Goal: Task Accomplishment & Management: Manage account settings

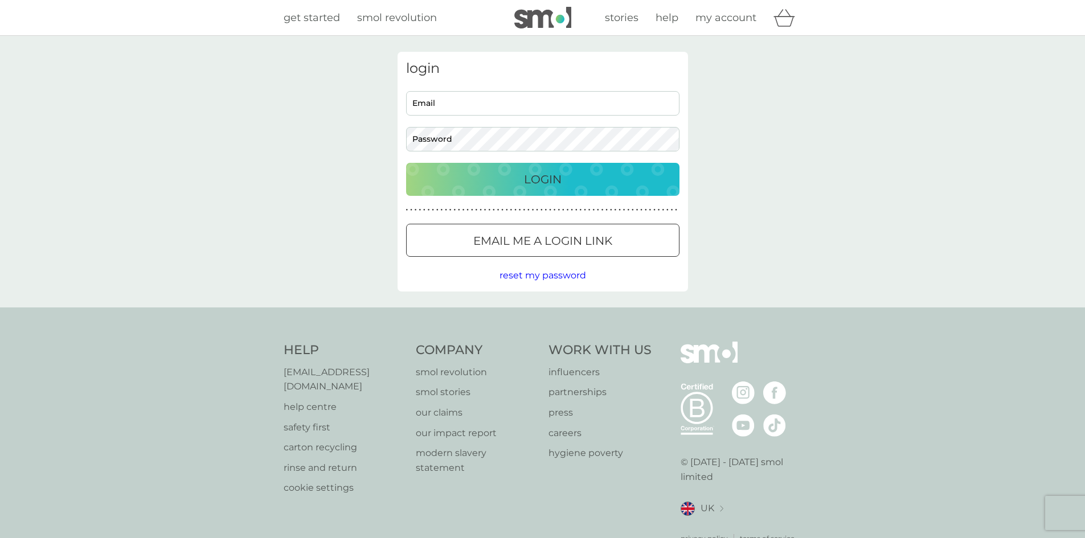
click at [534, 89] on div "login Email Password Login ● ● ● ● ● ● ● ● ● ● ● ● ● ● ● ● ● ● ● ● ● ● ● ● ● ● …" at bounding box center [542, 172] width 290 height 240
click at [528, 96] on input "Email" at bounding box center [542, 103] width 273 height 24
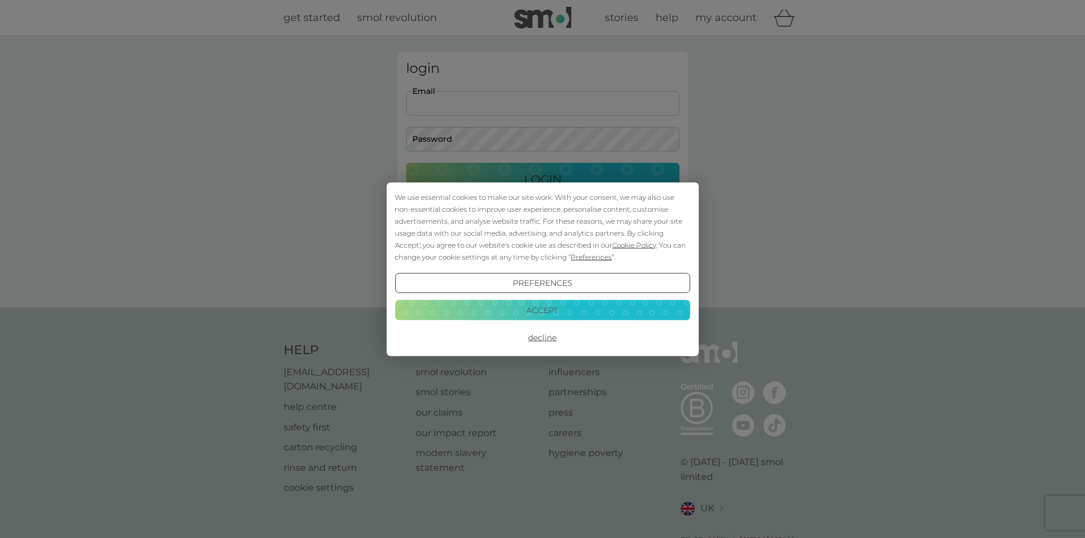
type input "[EMAIL_ADDRESS][DOMAIN_NAME]"
click at [549, 339] on button "Decline" at bounding box center [542, 337] width 295 height 20
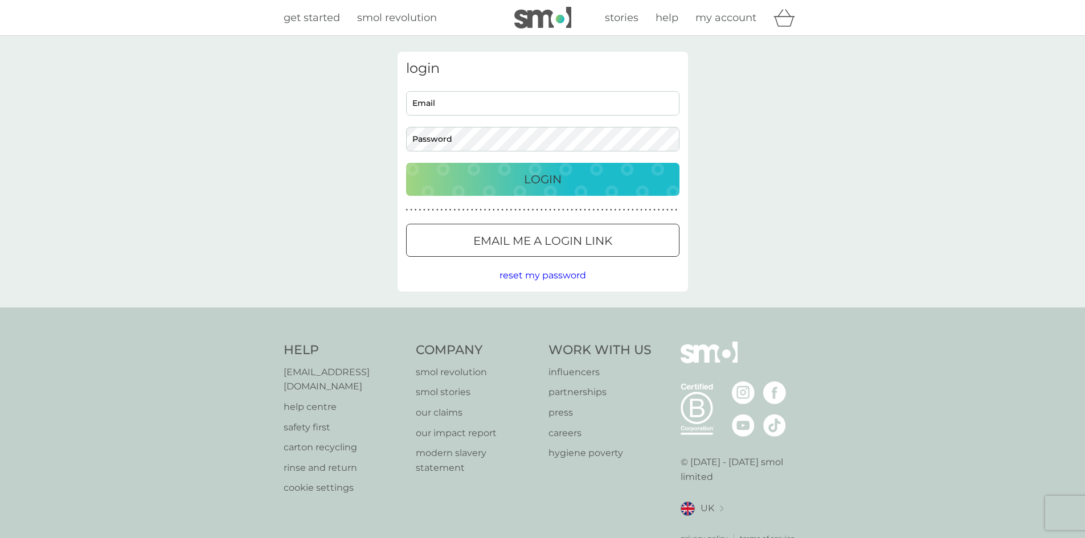
click at [532, 91] on input "Email" at bounding box center [542, 103] width 273 height 24
type input "[EMAIL_ADDRESS][DOMAIN_NAME]"
click at [734, 210] on div "login [EMAIL_ADDRESS][DOMAIN_NAME] Email Password Login ● ● ● ● ● ● ● ● ● ● ● ●…" at bounding box center [542, 172] width 1085 height 272
click at [575, 243] on p "Email me a login link" at bounding box center [542, 241] width 139 height 18
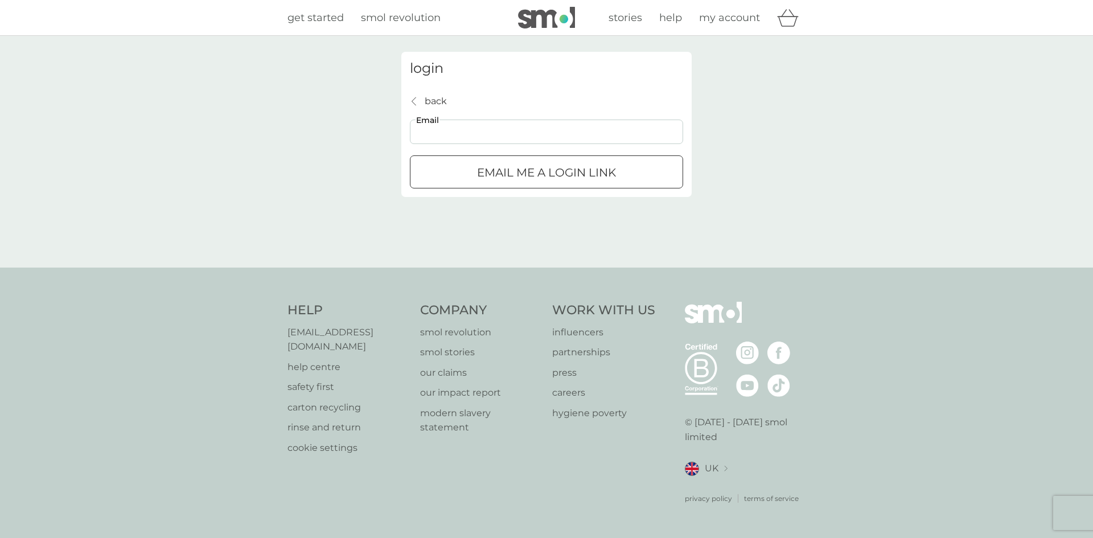
click at [479, 131] on input "Email" at bounding box center [546, 132] width 273 height 24
type input "[EMAIL_ADDRESS][DOMAIN_NAME]"
click at [551, 173] on div "submit" at bounding box center [546, 173] width 41 height 12
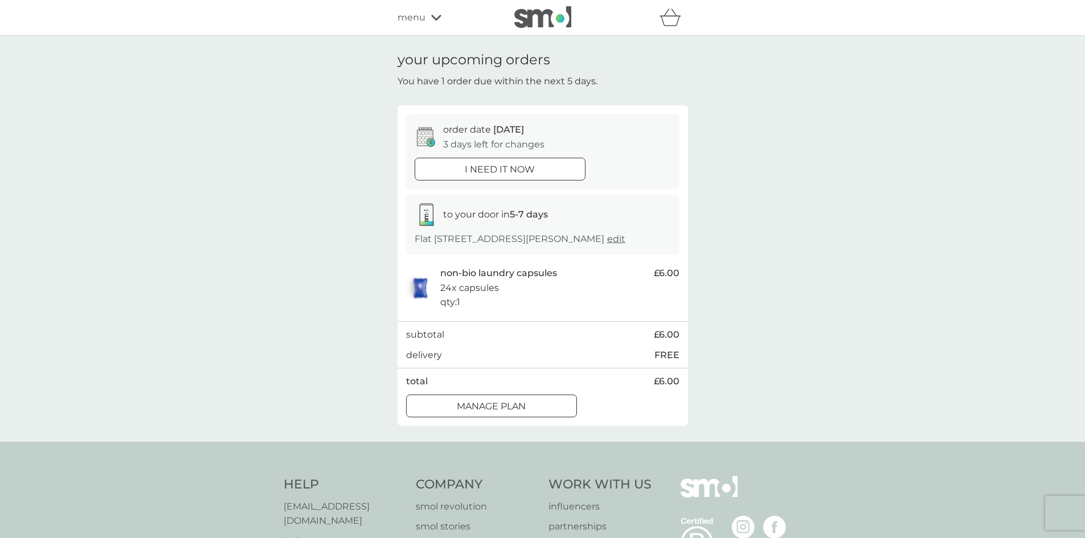
click at [539, 411] on button "Manage plan" at bounding box center [491, 406] width 171 height 23
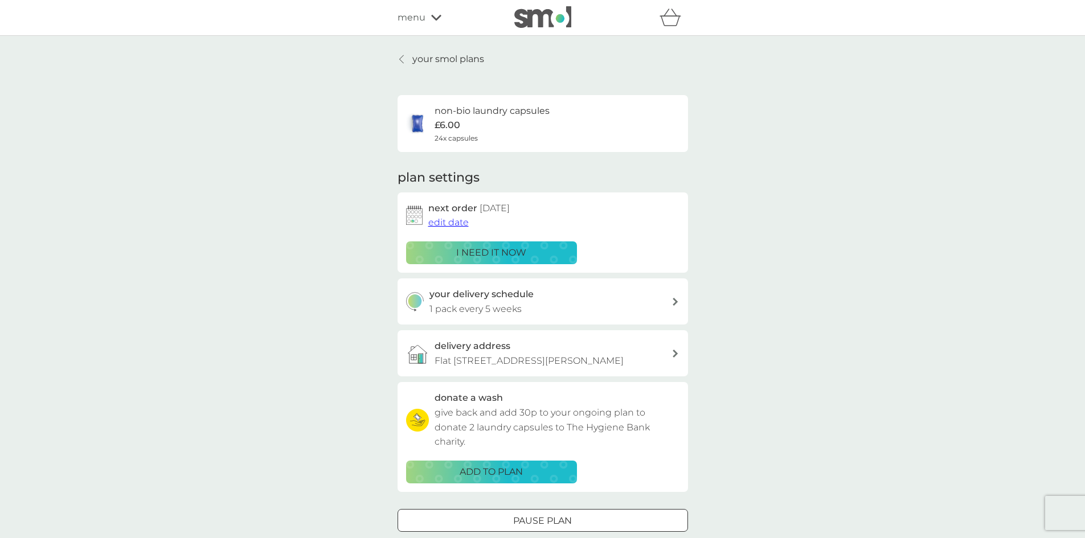
click at [524, 311] on div "your delivery schedule 1 pack every 5 weeks" at bounding box center [550, 301] width 242 height 29
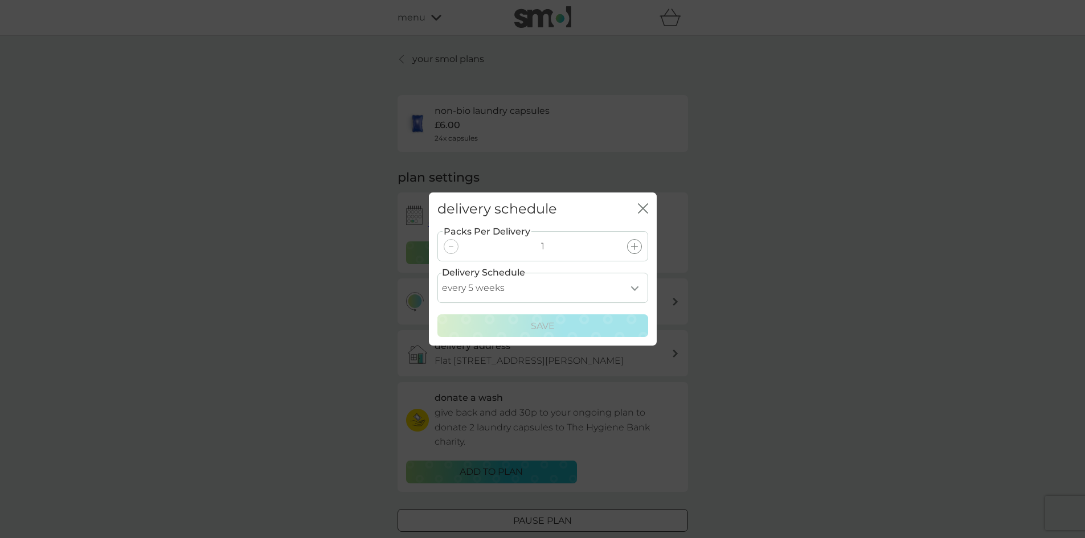
click at [557, 293] on select "every 1 week every 2 weeks every 3 weeks every 4 weeks every 5 weeks every 6 we…" at bounding box center [542, 288] width 211 height 30
select select "56"
click at [437, 273] on select "every 1 week every 2 weeks every 3 weeks every 4 weeks every 5 weeks every 6 we…" at bounding box center [542, 288] width 211 height 30
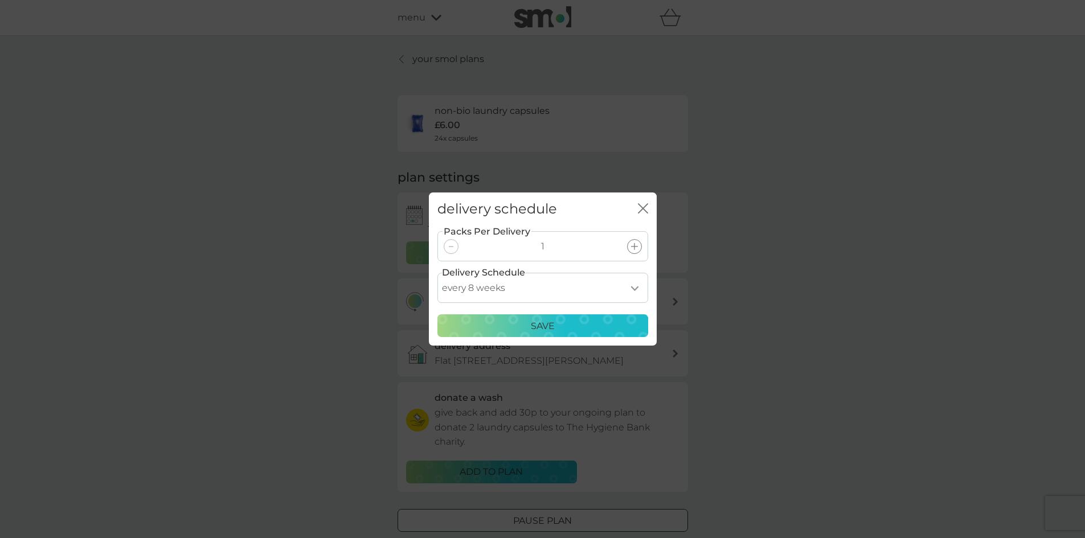
click at [561, 339] on div "Packs Per Delivery 1 Delivery Schedule every 1 week every 2 weeks every 3 weeks…" at bounding box center [543, 285] width 228 height 120
click at [562, 329] on div "Save" at bounding box center [543, 326] width 196 height 15
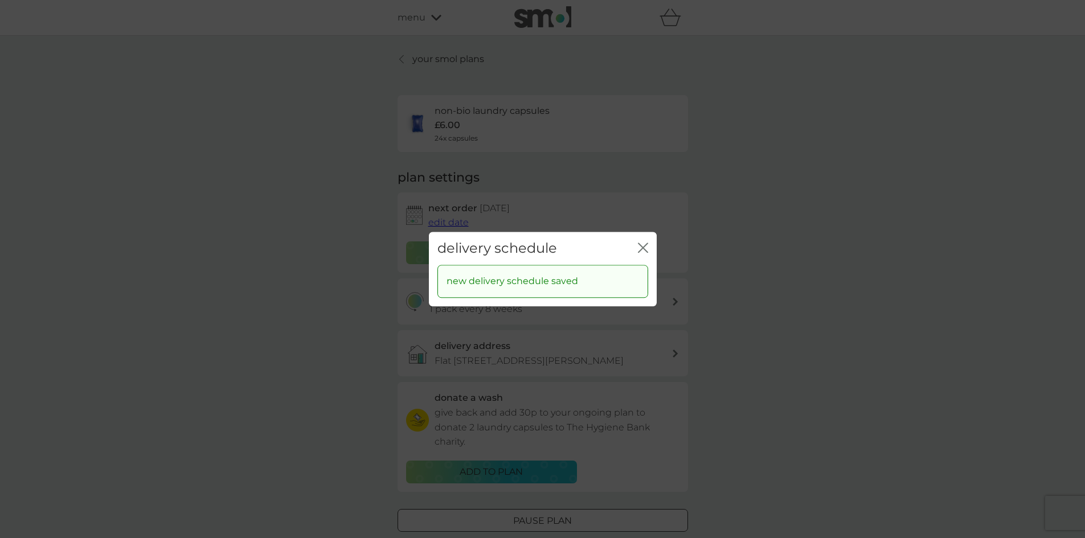
click at [644, 247] on icon "close" at bounding box center [645, 247] width 5 height 9
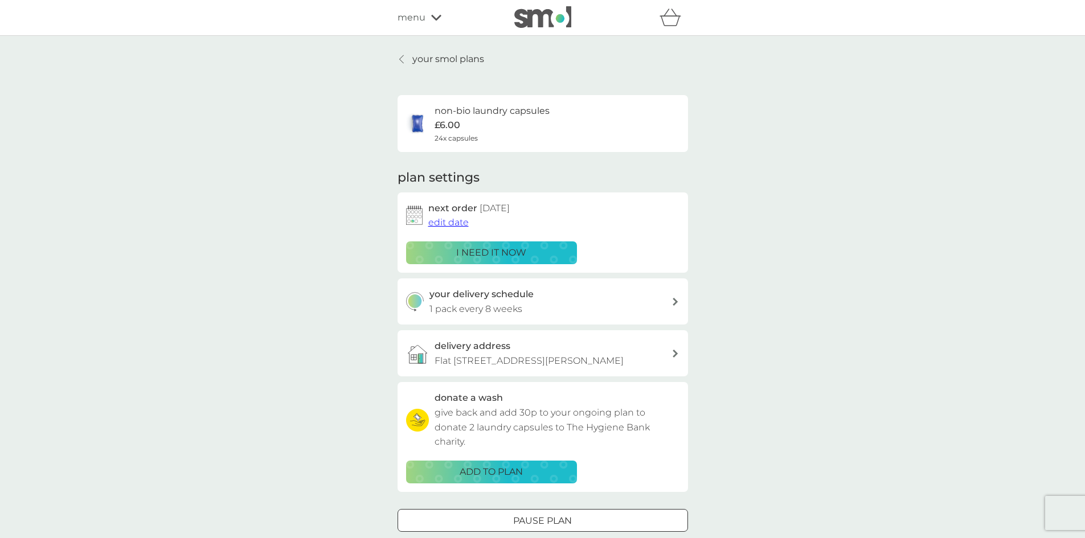
click at [465, 221] on span "edit date" at bounding box center [448, 222] width 40 height 11
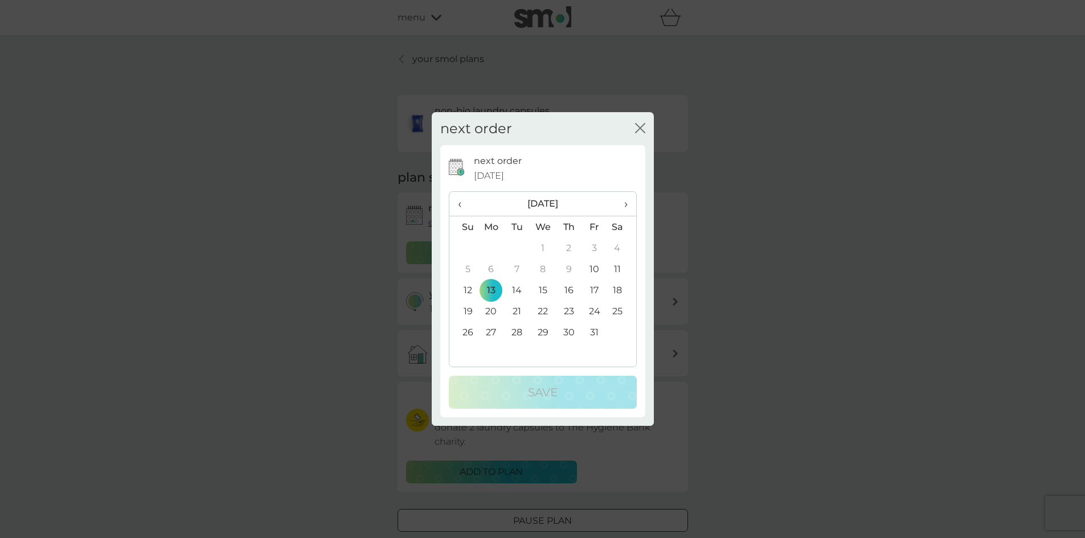
click at [626, 206] on span "›" at bounding box center [620, 204] width 11 height 24
click at [498, 294] on td "10" at bounding box center [491, 290] width 26 height 21
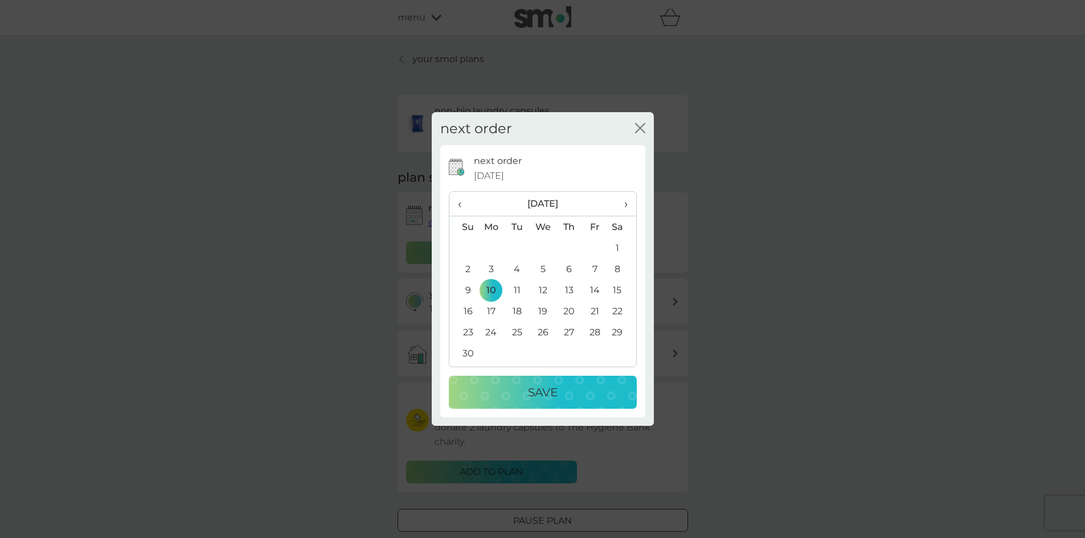
click at [564, 393] on div "Save" at bounding box center [542, 392] width 165 height 18
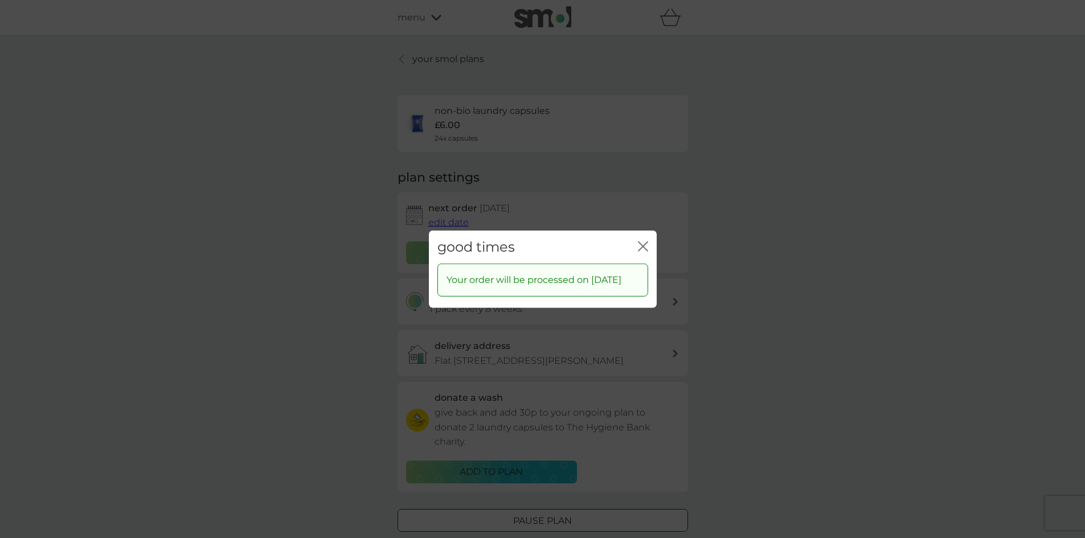
click at [646, 239] on div "close" at bounding box center [643, 247] width 10 height 17
click at [639, 239] on div "close" at bounding box center [643, 247] width 10 height 17
click at [634, 234] on div "good times close" at bounding box center [543, 247] width 228 height 34
click at [639, 241] on icon "close" at bounding box center [640, 245] width 5 height 9
